Goal: Transaction & Acquisition: Purchase product/service

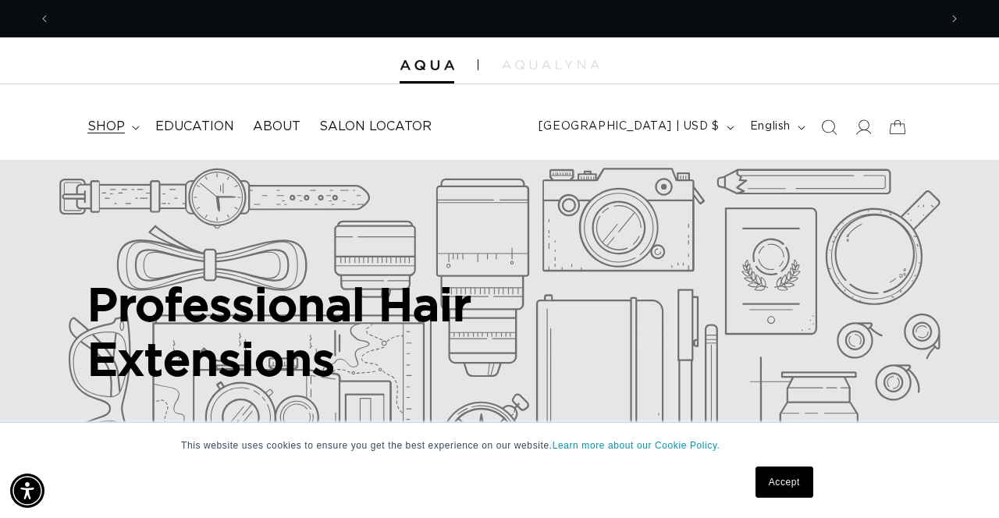
click at [109, 130] on span "shop" at bounding box center [105, 127] width 37 height 16
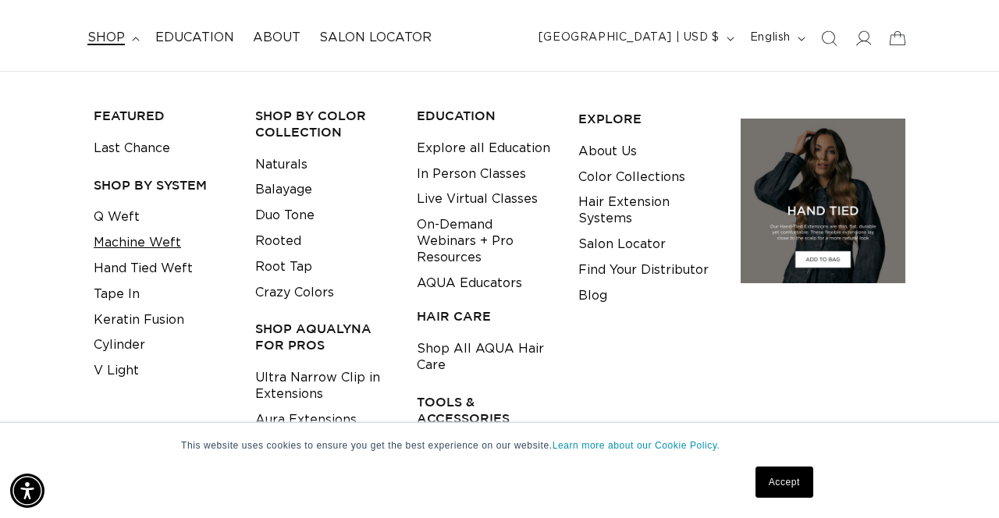
scroll to position [0, 916]
click at [151, 243] on link "Machine Weft" at bounding box center [137, 243] width 87 height 26
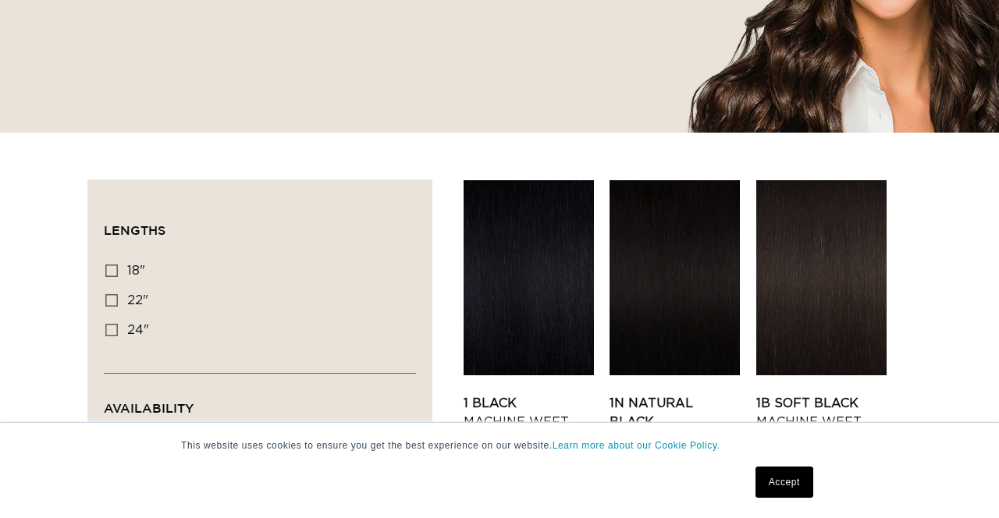
scroll to position [0, 916]
click at [126, 268] on label "18" 18" (41 products)" at bounding box center [255, 272] width 300 height 30
click at [118, 268] on input "18" 18" (41 products)" at bounding box center [111, 270] width 12 height 12
checkbox input "true"
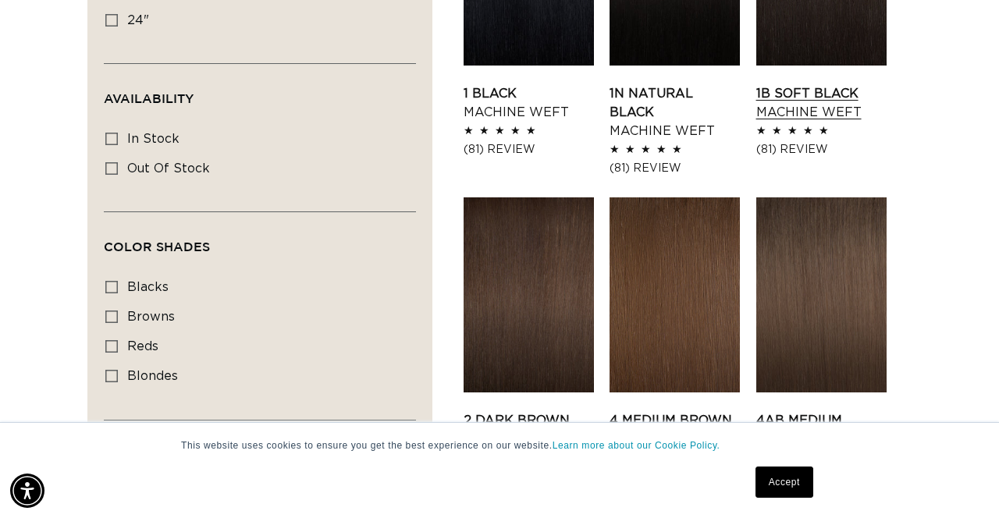
scroll to position [0, 916]
click at [814, 84] on link "1B Soft Black Machine Weft" at bounding box center [821, 102] width 130 height 37
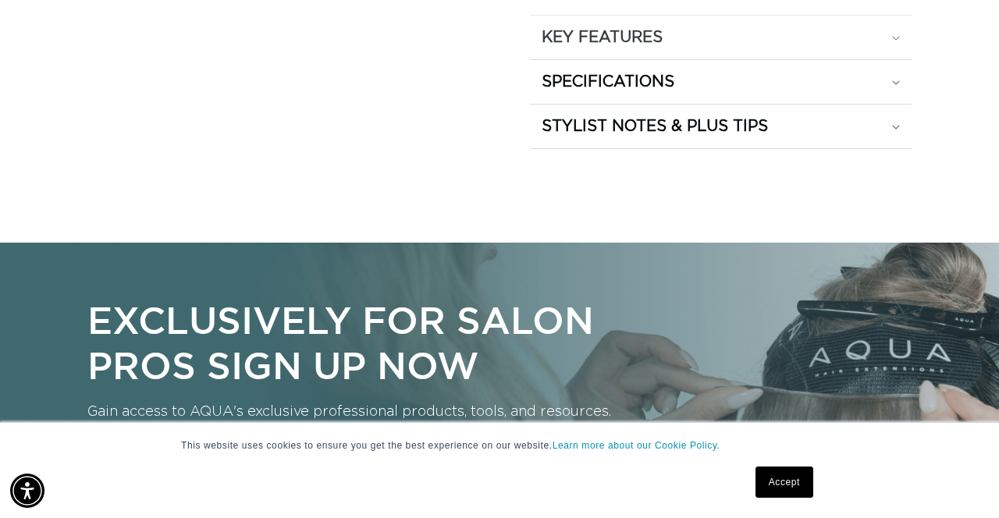
scroll to position [0, 1832]
